Goal: Task Accomplishment & Management: Manage account settings

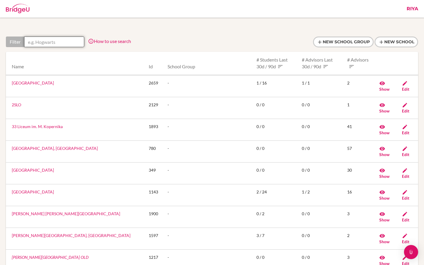
click at [52, 44] on input "text" at bounding box center [54, 41] width 60 height 11
click at [46, 43] on input "text" at bounding box center [54, 41] width 60 height 11
paste input "EMIRATES INTERNATIONAL SCHOOL JUMEIRAH"
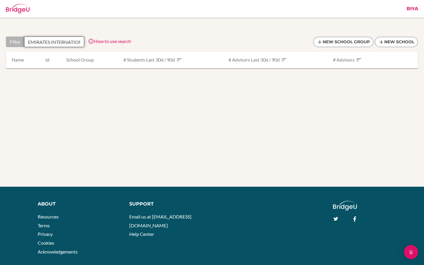
scroll to position [0, 55]
drag, startPoint x: 55, startPoint y: 42, endPoint x: 84, endPoint y: 42, distance: 29.4
click at [84, 42] on div "Filter EMIRATES INTERNATIONAL SCHOOL JUMEIRAH How to use search Filter by schoo…" at bounding box center [68, 41] width 125 height 11
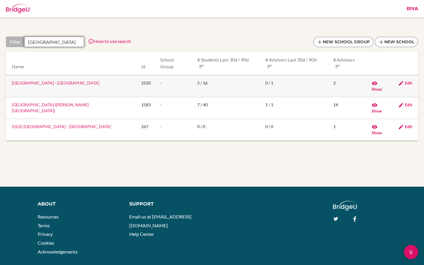
type input "EMIRATES INTERNATIONAL SCHOOL"
click at [71, 80] on link "[GEOGRAPHIC_DATA] - [GEOGRAPHIC_DATA]" at bounding box center [55, 82] width 87 height 5
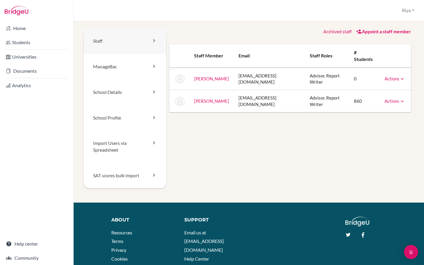
click at [132, 42] on link "Staff" at bounding box center [125, 41] width 83 height 26
click at [127, 44] on link "Staff" at bounding box center [125, 41] width 83 height 26
click at [405, 11] on button "Riya" at bounding box center [408, 10] width 18 height 11
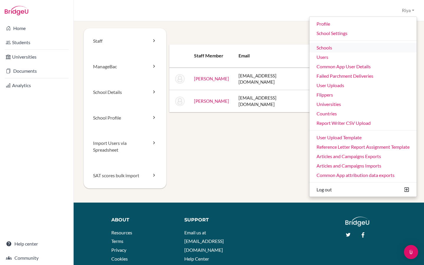
click at [328, 46] on link "Schools" at bounding box center [362, 47] width 107 height 9
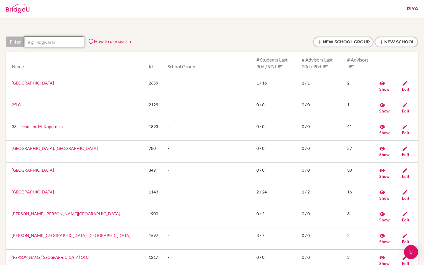
click at [64, 38] on input "text" at bounding box center [54, 41] width 60 height 11
paste input "EMIRATES INTERNATIONAL SCHOOL JUMEIRAH"
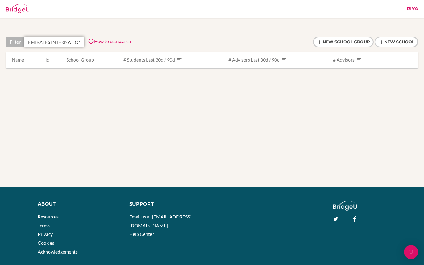
scroll to position [0, 55]
drag, startPoint x: 54, startPoint y: 41, endPoint x: 86, endPoint y: 38, distance: 31.9
click at [85, 39] on div "Filter EMIRATES INTERNATIONAL SCHOOL JUMEIRAH How to use search Filter by schoo…" at bounding box center [68, 41] width 125 height 11
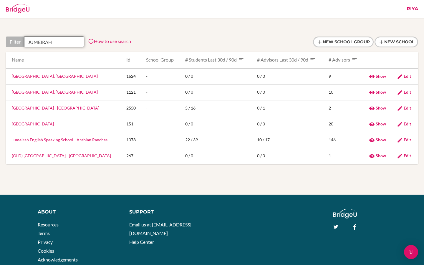
scroll to position [0, 0]
type input "JUMEIRAH"
click at [60, 109] on link "[GEOGRAPHIC_DATA] - [GEOGRAPHIC_DATA]" at bounding box center [55, 107] width 87 height 5
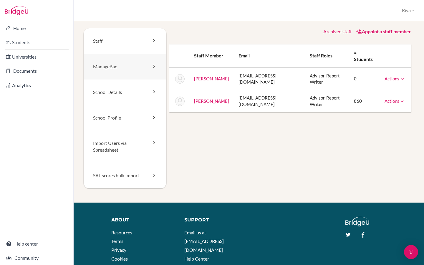
click at [121, 65] on link "ManageBac" at bounding box center [125, 67] width 83 height 26
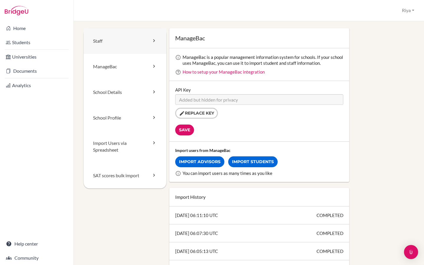
click at [127, 49] on link "Staff" at bounding box center [125, 41] width 83 height 26
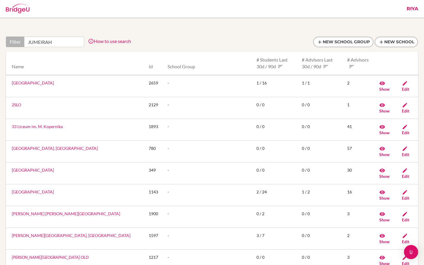
click at [54, 43] on input "JUMEIRAH" at bounding box center [54, 41] width 60 height 11
click at [106, 41] on link "How to use search" at bounding box center [109, 41] width 43 height 6
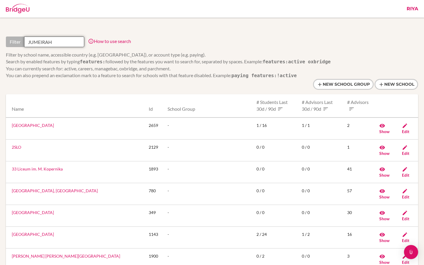
click at [60, 42] on input "JUMEIRAH" at bounding box center [54, 41] width 60 height 11
drag, startPoint x: 60, startPoint y: 42, endPoint x: 30, endPoint y: 42, distance: 30.3
click at [30, 42] on input "JUMEIRAH" at bounding box center [54, 41] width 60 height 11
drag, startPoint x: 30, startPoint y: 42, endPoint x: 62, endPoint y: 42, distance: 31.8
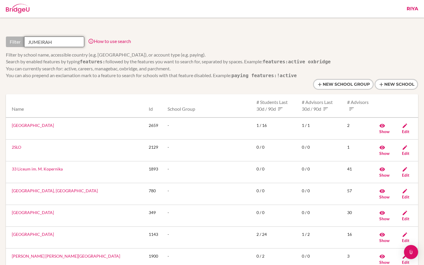
click at [62, 42] on input "JUMEIRAH" at bounding box center [54, 41] width 60 height 11
paste input "EMIRATES INTERNATIONAL SCHOOL"
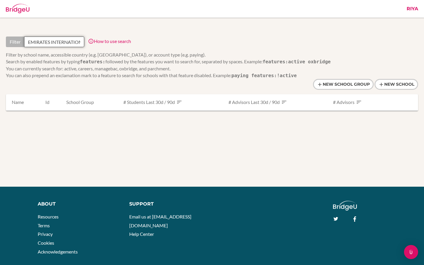
scroll to position [0, 55]
drag, startPoint x: 55, startPoint y: 41, endPoint x: 88, endPoint y: 41, distance: 32.9
click at [88, 41] on div "Filter EMIRATES INTERNATIONAL SCHOOL JUMEIRAH How to use search Filter by schoo…" at bounding box center [168, 57] width 324 height 42
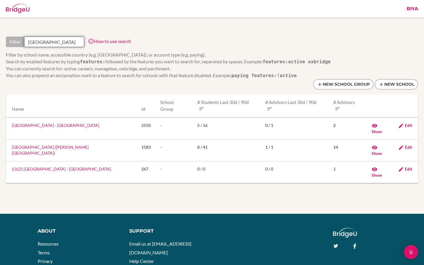
scroll to position [0, 31]
type input "EMIRATES INTERNATIONAL SCHOOL"
click at [34, 166] on link "(OLD) Emirates International School - Jumeirah" at bounding box center [61, 168] width 99 height 5
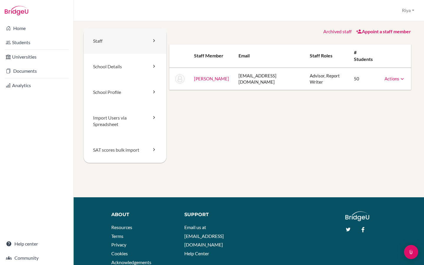
click at [122, 45] on link "Staff" at bounding box center [125, 41] width 83 height 26
click at [411, 11] on button "Riya" at bounding box center [408, 10] width 18 height 11
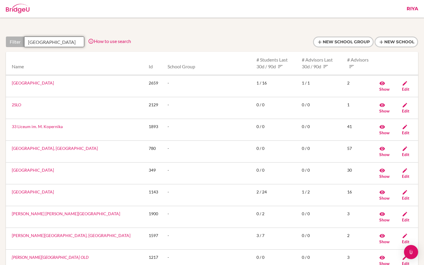
click at [44, 44] on input "[GEOGRAPHIC_DATA]" at bounding box center [54, 41] width 60 height 11
click at [79, 62] on th "Name" at bounding box center [75, 63] width 138 height 23
drag, startPoint x: 52, startPoint y: 41, endPoint x: 92, endPoint y: 41, distance: 40.0
click at [92, 41] on div "Filter EMIRATES INTERNATIONAL SCHOOL How to use search Filter by school name, a…" at bounding box center [68, 41] width 125 height 11
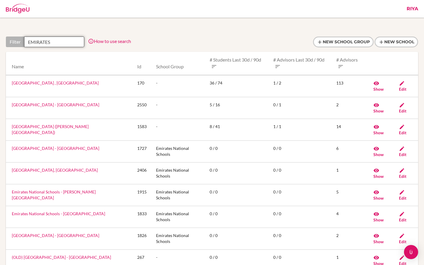
scroll to position [0, 0]
type input "EMIRATES"
click at [70, 106] on link "Emirates International School - Jumeirah" at bounding box center [55, 104] width 87 height 5
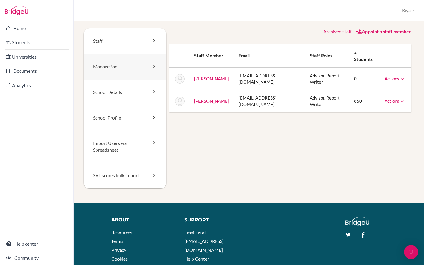
click at [150, 62] on link "ManageBac" at bounding box center [125, 67] width 83 height 26
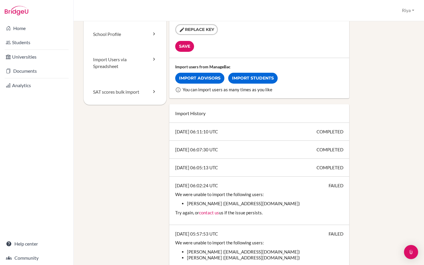
scroll to position [87, 0]
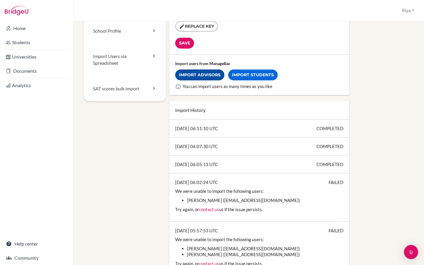
click at [207, 75] on link "Import Advisors" at bounding box center [199, 74] width 49 height 11
click at [211, 78] on link "Import Advisors" at bounding box center [199, 74] width 49 height 11
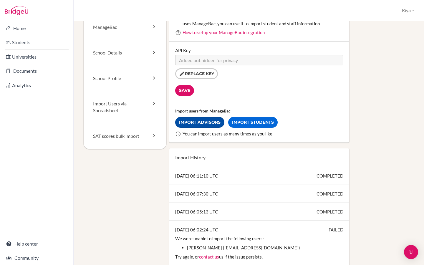
scroll to position [0, 0]
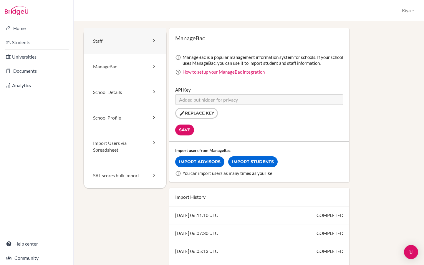
click at [117, 45] on link "Staff" at bounding box center [125, 41] width 83 height 26
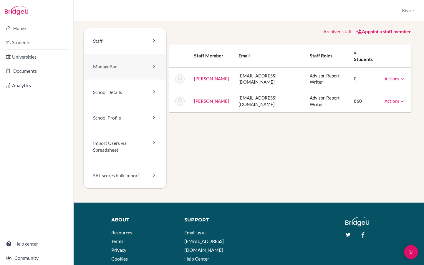
click at [112, 72] on link "ManageBac" at bounding box center [125, 67] width 83 height 26
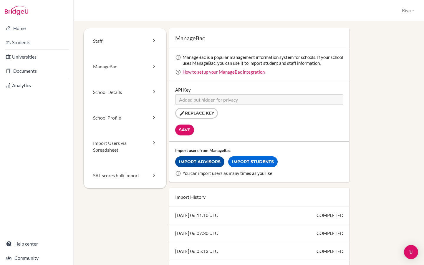
click at [200, 163] on link "Import Advisors" at bounding box center [199, 161] width 49 height 11
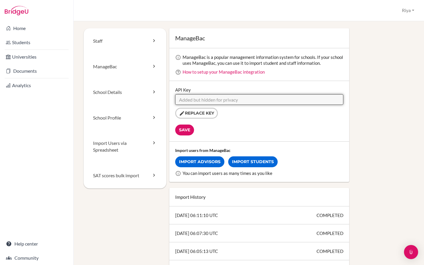
click at [250, 102] on input "API Key" at bounding box center [259, 99] width 168 height 11
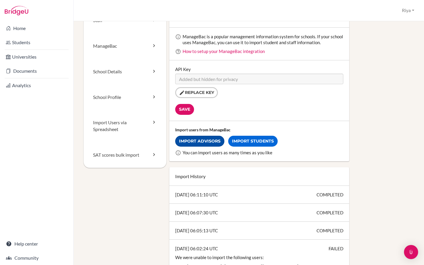
click at [205, 141] on link "Import Advisors" at bounding box center [199, 141] width 49 height 11
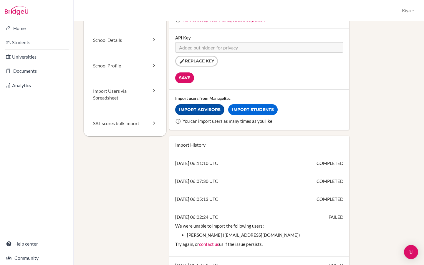
scroll to position [45, 0]
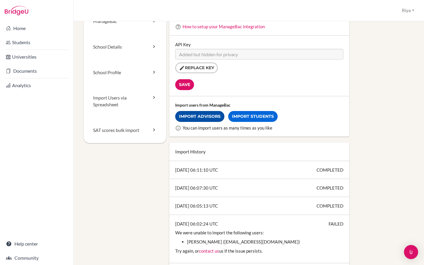
click at [202, 118] on link "Import Advisors" at bounding box center [199, 116] width 49 height 11
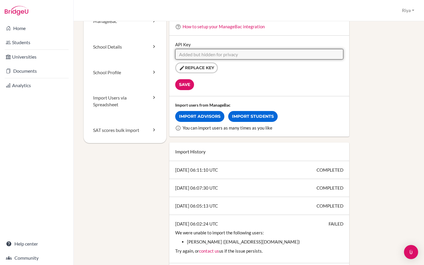
click at [234, 57] on input "API Key" at bounding box center [259, 54] width 168 height 11
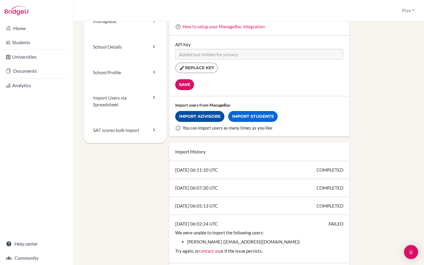
click at [193, 118] on link "Import Advisors" at bounding box center [199, 116] width 49 height 11
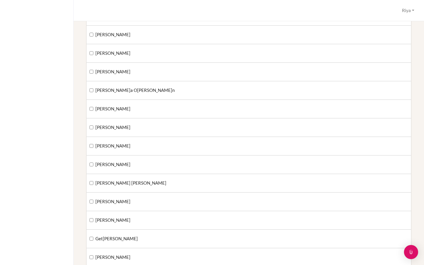
scroll to position [4717, 0]
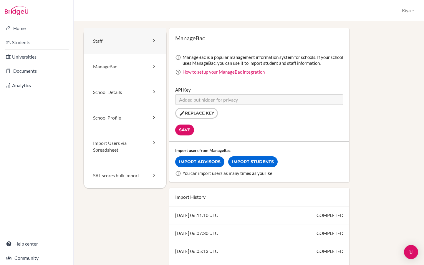
click at [114, 41] on link "Staff" at bounding box center [125, 41] width 83 height 26
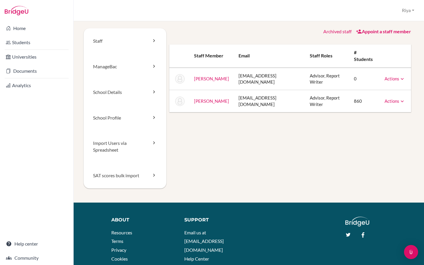
click at [211, 98] on link "[PERSON_NAME]" at bounding box center [211, 100] width 35 height 5
click at [123, 65] on link "ManageBac" at bounding box center [125, 67] width 83 height 26
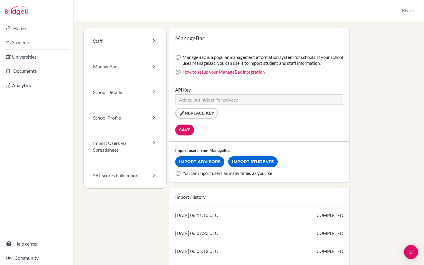
click at [195, 168] on div "Import users from ManageBac Import Advisors Import Students You can import user…" at bounding box center [259, 162] width 180 height 40
click at [196, 165] on link "Import Advisors" at bounding box center [199, 161] width 49 height 11
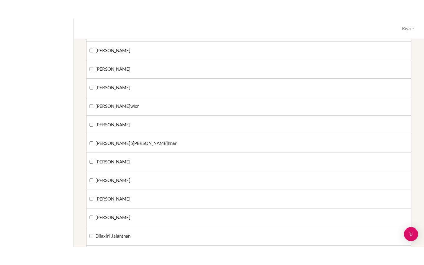
scroll to position [6310, 0]
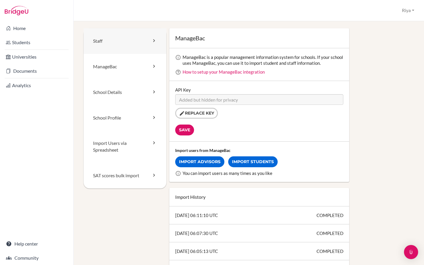
click at [111, 48] on link "Staff" at bounding box center [125, 41] width 83 height 26
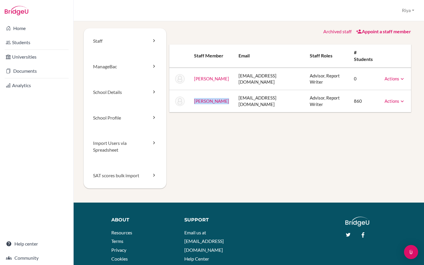
drag, startPoint x: 225, startPoint y: 91, endPoint x: 195, endPoint y: 91, distance: 30.6
click at [195, 91] on td "[PERSON_NAME]" at bounding box center [211, 101] width 44 height 22
copy link "[PERSON_NAME]"
drag, startPoint x: 227, startPoint y: 73, endPoint x: 188, endPoint y: 73, distance: 38.5
click at [188, 73] on tr "Arif, Nausheen narif@eischools.ae Advisor, Report Writer 0 Actions Message Rese…" at bounding box center [290, 79] width 242 height 22
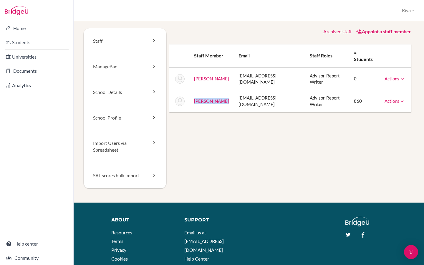
copy tr "[PERSON_NAME]"
click at [374, 32] on link "Appoint a staff member" at bounding box center [383, 32] width 55 height 6
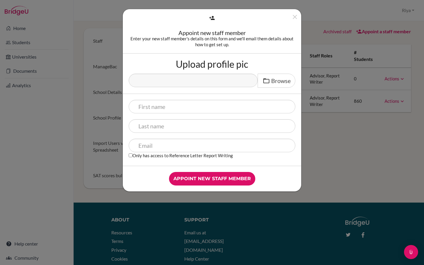
click at [348, 138] on div "Appoint new staff member Enter your new staff member's details on this form and…" at bounding box center [212, 132] width 424 height 265
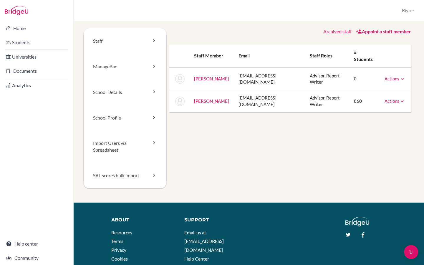
click at [382, 31] on link "Appoint a staff member" at bounding box center [383, 32] width 55 height 6
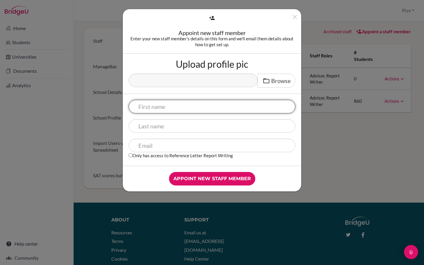
paste input "Cynthia Tsepe"
drag, startPoint x: 160, startPoint y: 106, endPoint x: 182, endPoint y: 106, distance: 22.7
click at [182, 106] on input "Cynthia Tsepe" at bounding box center [212, 107] width 167 height 14
type input "Cynthia"
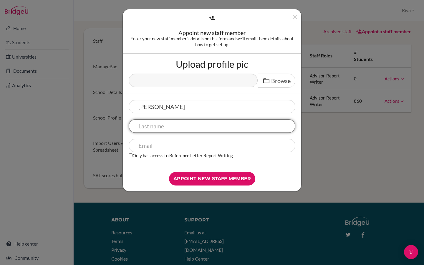
click at [146, 130] on input "text" at bounding box center [212, 126] width 167 height 14
paste input "Tsepe"
type input "Tsepe"
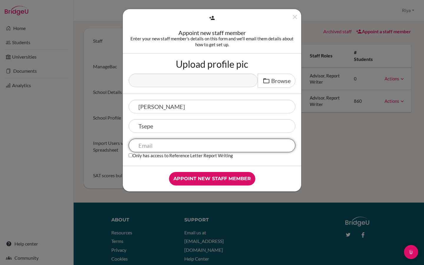
click at [152, 143] on input "text" at bounding box center [212, 146] width 167 height 14
paste input "cynthia@eischools.ae>"
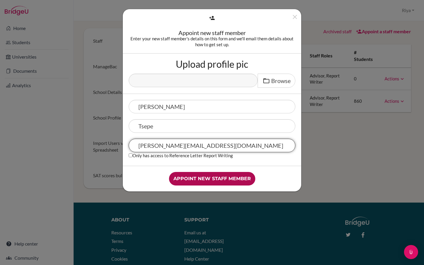
type input "cynthia@eischools.ae"
click at [205, 179] on input "Appoint new staff member" at bounding box center [212, 179] width 86 height 14
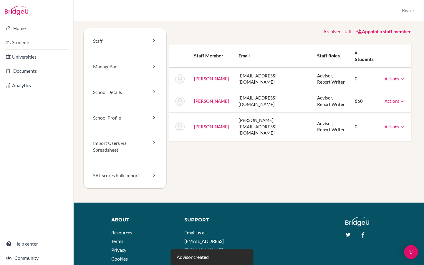
click at [392, 124] on link "Actions" at bounding box center [394, 126] width 21 height 5
click at [234, 139] on div "Staff [GEOGRAPHIC_DATA] School Details School Profile Import Users via Spreadsh…" at bounding box center [249, 115] width 330 height 174
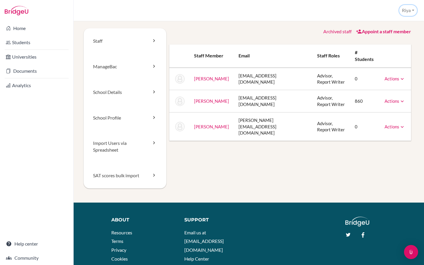
click at [406, 10] on button "Riya" at bounding box center [408, 10] width 18 height 11
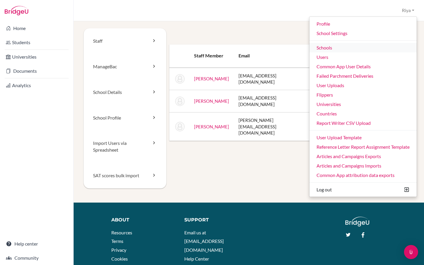
click at [321, 47] on link "Schools" at bounding box center [362, 47] width 107 height 9
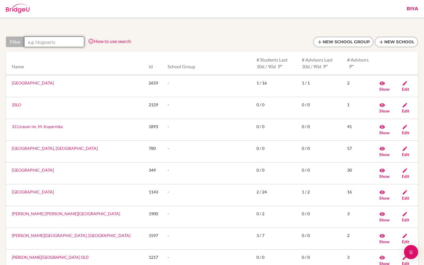
click at [58, 41] on input "text" at bounding box center [54, 41] width 60 height 11
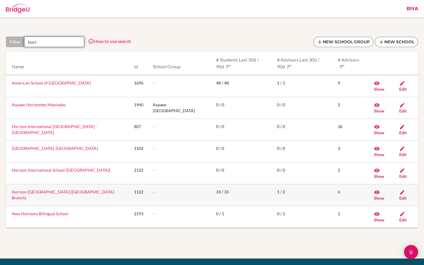
type input "hori"
click at [43, 189] on link "Horizon [GEOGRAPHIC_DATA] ([GEOGRAPHIC_DATA] Branch)" at bounding box center [63, 194] width 102 height 11
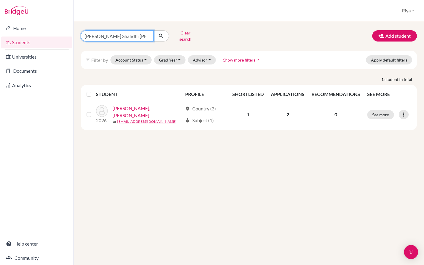
click at [149, 33] on input "Ahmed Shahdhi Mohamed Hussain" at bounding box center [117, 35] width 73 height 11
click at [147, 34] on input "Ahmed Shahdhi Mohamed Hussain" at bounding box center [117, 35] width 73 height 11
type input "2665"
click button "submit" at bounding box center [161, 35] width 16 height 11
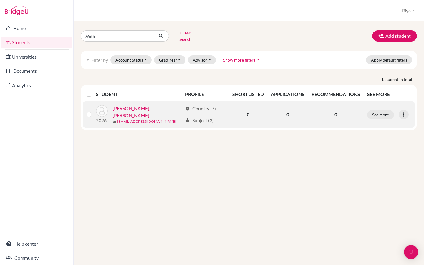
click at [139, 107] on link "Ivoglo, Maria Toginho" at bounding box center [147, 112] width 70 height 14
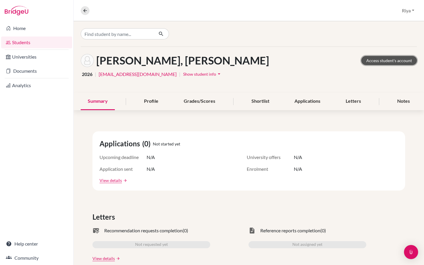
click at [389, 57] on link "Access student's account" at bounding box center [389, 60] width 56 height 9
